Goal: Answer question/provide support

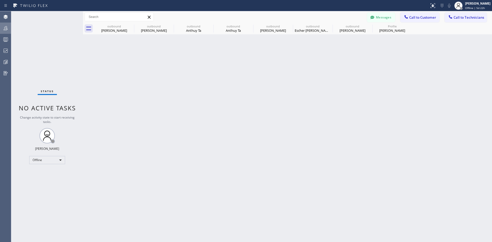
click at [5, 28] on icon at bounding box center [6, 28] width 6 height 6
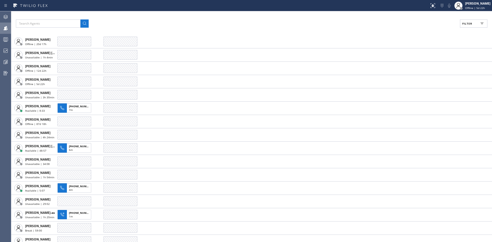
scroll to position [410, 0]
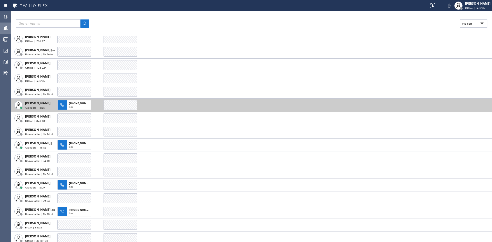
click at [48, 103] on span "[PERSON_NAME]" at bounding box center [37, 103] width 25 height 4
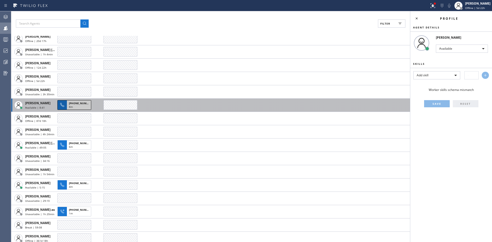
click at [84, 102] on span "[PHONE_NUMBER]" at bounding box center [80, 103] width 23 height 4
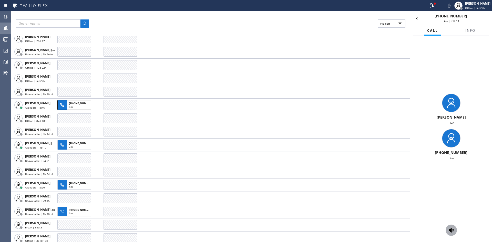
click at [452, 230] on icon at bounding box center [451, 230] width 5 height 5
click at [451, 231] on icon at bounding box center [451, 230] width 5 height 5
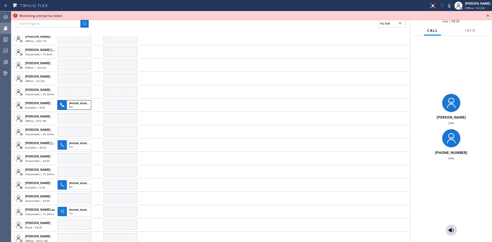
click at [487, 14] on icon at bounding box center [488, 16] width 6 height 6
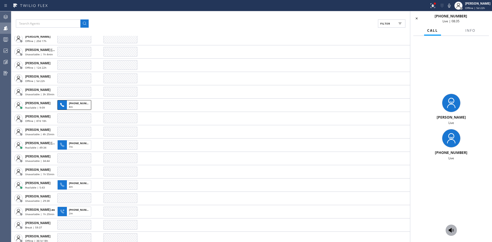
click at [450, 231] on icon at bounding box center [451, 230] width 5 height 5
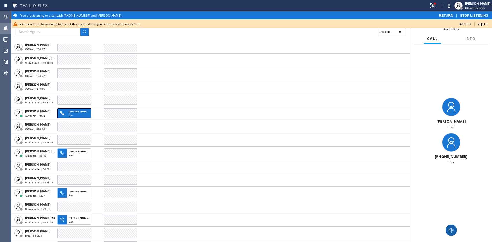
click at [475, 15] on span "STOP LISTENING" at bounding box center [474, 16] width 28 height 4
